Goal: Information Seeking & Learning: Learn about a topic

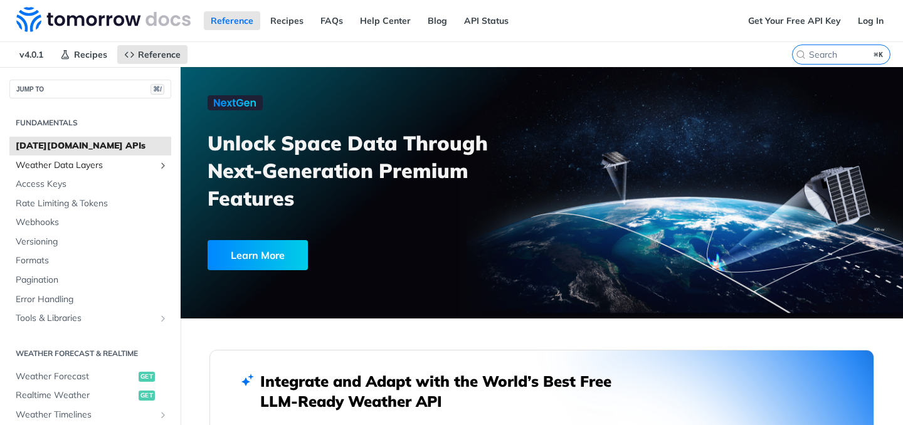
click at [154, 169] on span "Weather Data Layers" at bounding box center [85, 165] width 139 height 13
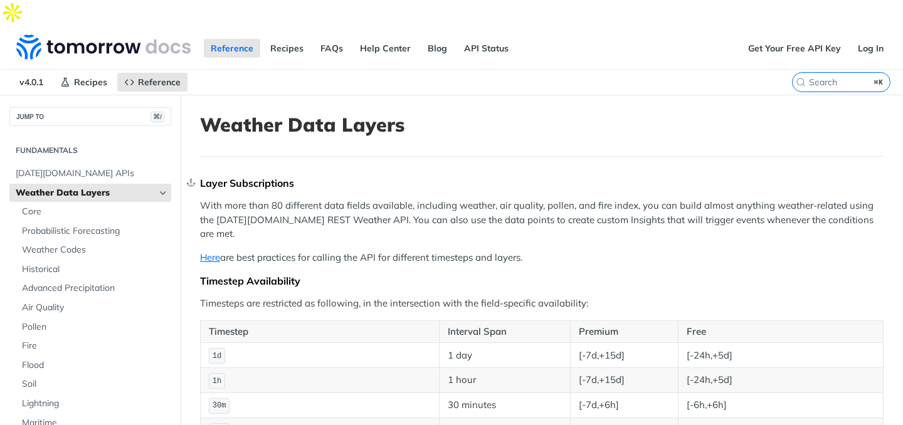
scroll to position [122, 0]
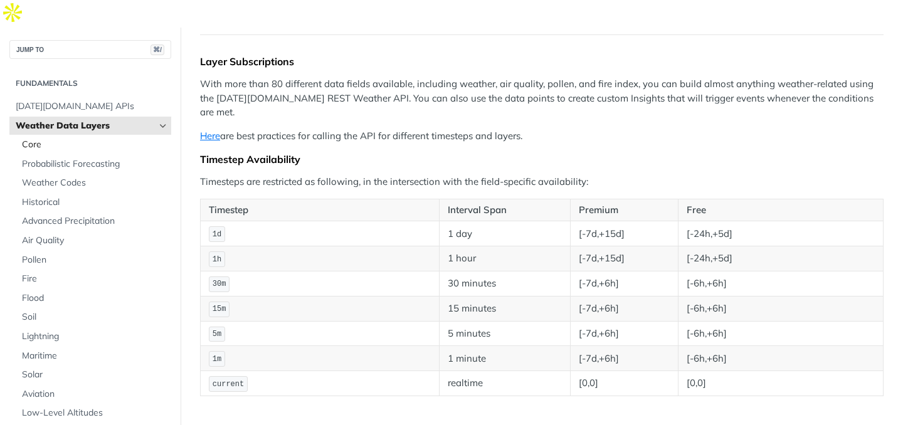
click at [95, 139] on span "Core" at bounding box center [95, 145] width 146 height 13
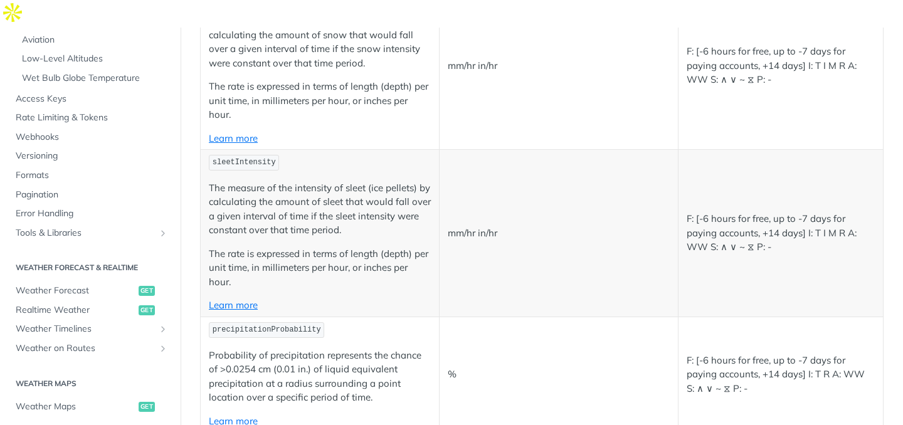
scroll to position [372, 0]
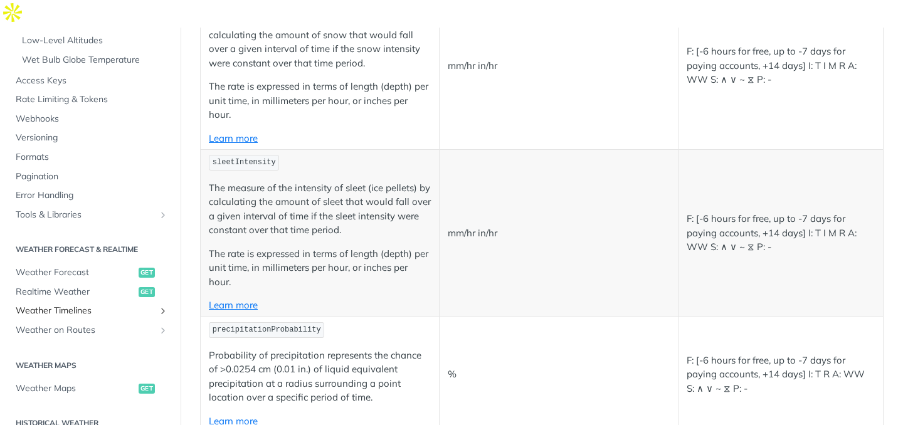
click at [93, 305] on span "Weather Timelines" at bounding box center [85, 311] width 139 height 13
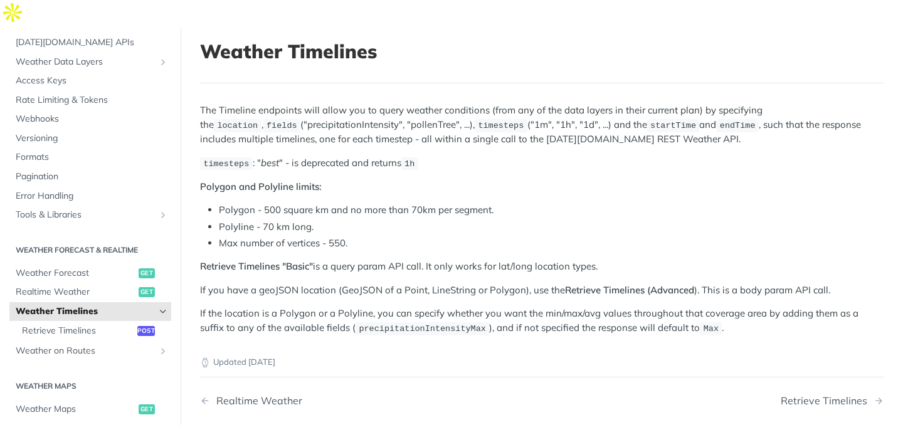
scroll to position [75, 0]
click at [80, 56] on span "Weather Data Layers" at bounding box center [85, 62] width 139 height 13
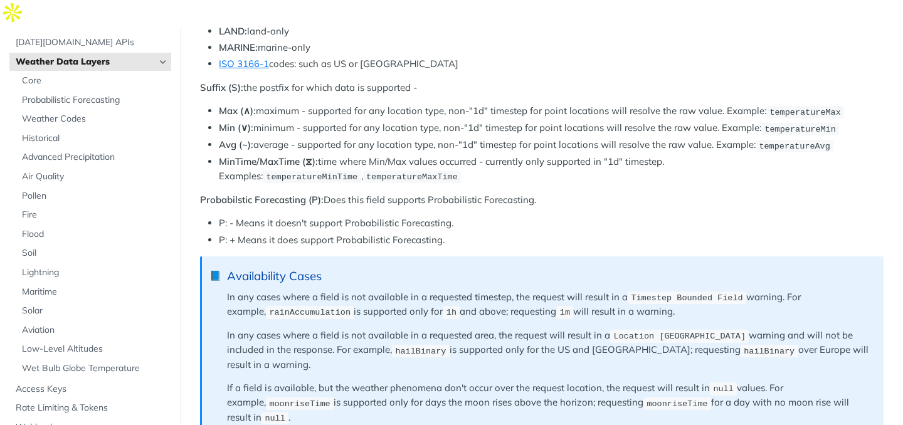
scroll to position [797, 0]
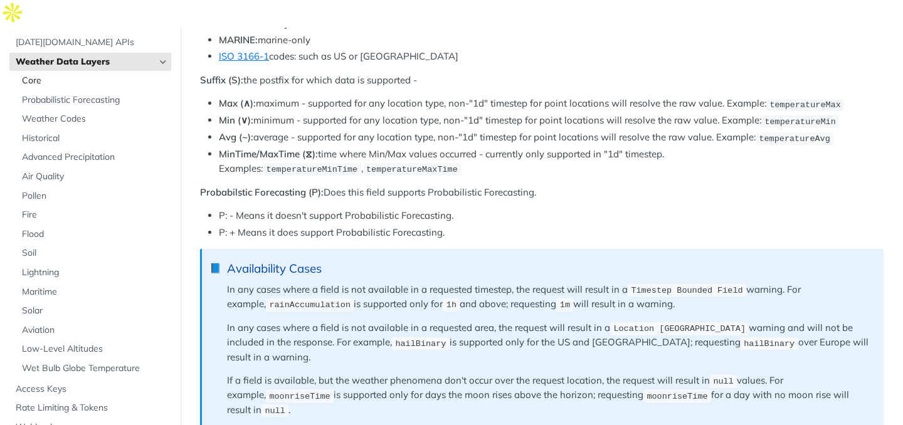
click at [40, 71] on link "Core" at bounding box center [93, 80] width 155 height 19
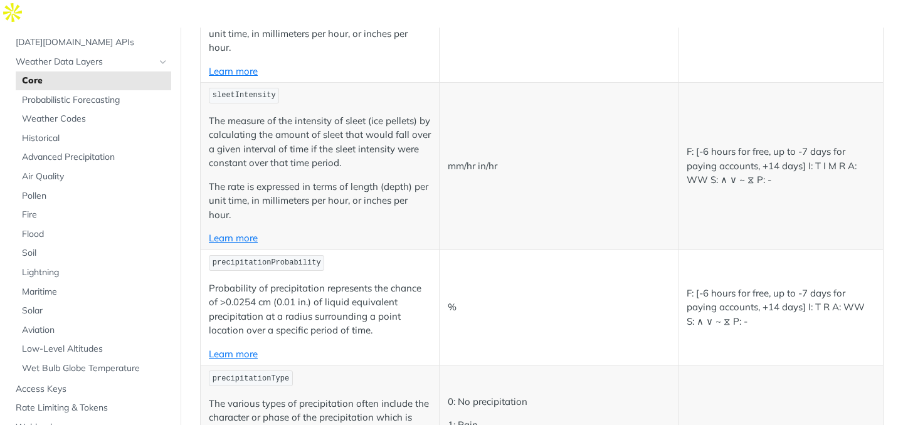
scroll to position [1872, 0]
